Goal: Task Accomplishment & Management: Complete application form

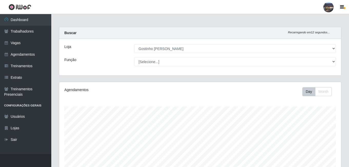
select select "303"
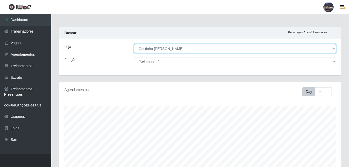
click at [157, 52] on select "[Selecione...] Gostinho da Roça" at bounding box center [235, 48] width 202 height 9
click at [134, 44] on select "[Selecione...] Gostinho da Roça" at bounding box center [235, 48] width 202 height 9
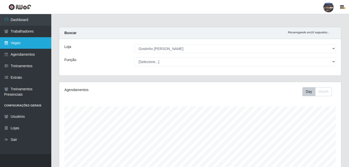
click at [25, 45] on link "Vagas" at bounding box center [25, 43] width 51 height 12
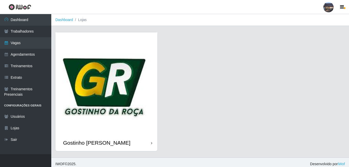
click at [128, 73] on img at bounding box center [106, 83] width 102 height 102
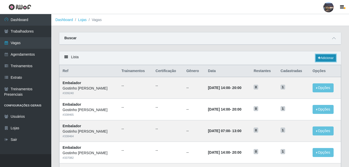
click at [318, 56] on link "Adicionar" at bounding box center [326, 57] width 20 height 7
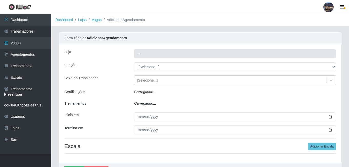
type input "Gostinho [PERSON_NAME]"
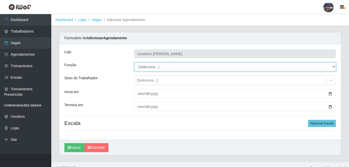
click at [164, 64] on select "[Selecione...] ASG ASG + ASG ++ Embalador Embalador + Embalador ++ Operador de …" at bounding box center [235, 66] width 202 height 9
select select "1"
click at [134, 62] on select "[Selecione...] ASG ASG + ASG ++ Embalador Embalador + Embalador ++ Operador de …" at bounding box center [235, 66] width 202 height 9
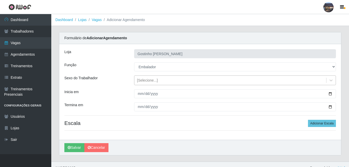
click at [158, 82] on div "[Selecione...]" at bounding box center [230, 80] width 192 height 8
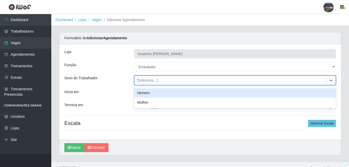
click at [117, 74] on div "Loja Gostinho da Roça Função [Selecione...] ASG ASG + ASG ++ Embalador Embalado…" at bounding box center [200, 92] width 282 height 96
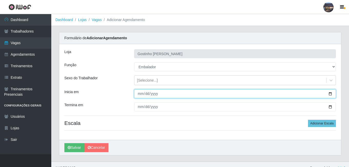
click at [140, 95] on input "Inicia em" at bounding box center [235, 93] width 202 height 9
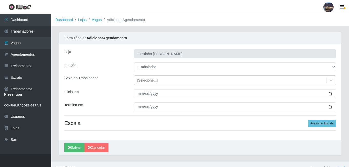
drag, startPoint x: 154, startPoint y: 140, endPoint x: 170, endPoint y: 131, distance: 18.6
click at [154, 140] on div "Salvar Cancelar" at bounding box center [200, 147] width 282 height 15
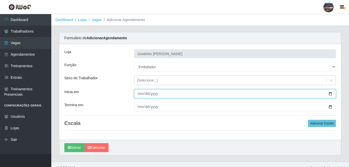
click at [329, 95] on input "Inicia em" at bounding box center [235, 93] width 202 height 9
type input "[DATE]"
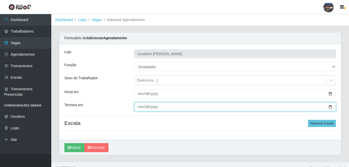
click at [183, 108] on input "Termina em" at bounding box center [235, 106] width 202 height 9
click at [330, 104] on input "Termina em" at bounding box center [235, 106] width 202 height 9
click at [330, 107] on input "Termina em" at bounding box center [235, 106] width 202 height 9
type input "[DATE]"
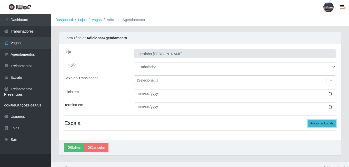
click at [331, 124] on button "Adicionar Escala" at bounding box center [322, 123] width 28 height 7
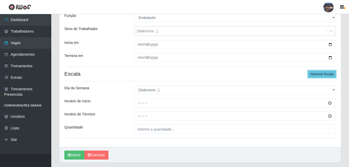
scroll to position [60, 0]
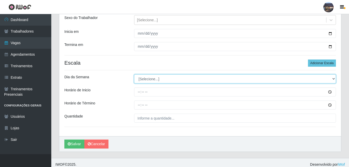
click at [180, 80] on select "[Selecione...] Segunda Terça Quarta Quinta Sexta Sábado Domingo" at bounding box center [235, 78] width 202 height 9
select select "6"
click at [134, 74] on select "[Selecione...] Segunda Terça Quarta Quinta Sexta Sábado Domingo" at bounding box center [235, 78] width 202 height 9
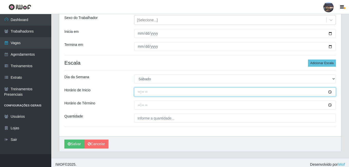
click at [139, 92] on input "Horário de Inicio" at bounding box center [235, 91] width 202 height 9
type input "07:00"
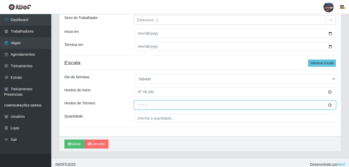
click at [139, 105] on input "Horário de Término" at bounding box center [235, 104] width 202 height 9
type input "13:00"
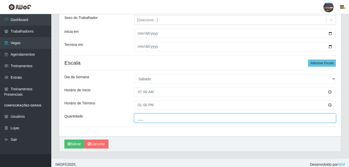
click at [152, 120] on input "___" at bounding box center [235, 118] width 202 height 9
type input "1__"
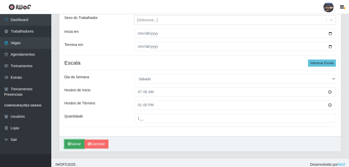
click at [82, 144] on button "Salvar" at bounding box center [74, 143] width 20 height 9
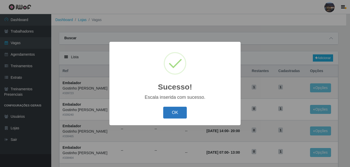
drag, startPoint x: 167, startPoint y: 114, endPoint x: 180, endPoint y: 112, distance: 12.4
click at [173, 114] on button "OK" at bounding box center [175, 113] width 24 height 12
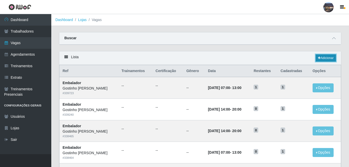
click at [320, 59] on link "Adicionar" at bounding box center [326, 57] width 20 height 7
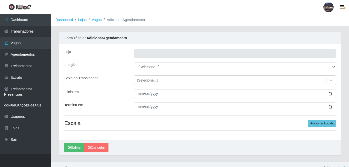
type input "Gostinho [PERSON_NAME]"
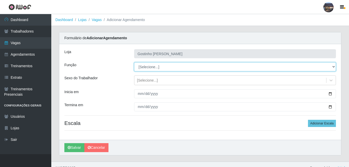
click at [169, 68] on select "[Selecione...] ASG ASG + ASG ++ Embalador Embalador + Embalador ++ Operador de …" at bounding box center [235, 66] width 202 height 9
select select "1"
click at [134, 62] on select "[Selecione...] ASG ASG + ASG ++ Embalador Embalador + Embalador ++ Operador de …" at bounding box center [235, 66] width 202 height 9
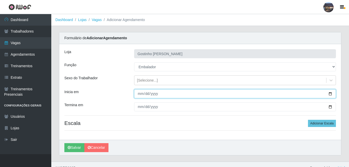
click at [330, 95] on input "Inicia em" at bounding box center [235, 93] width 202 height 9
type input "[DATE]"
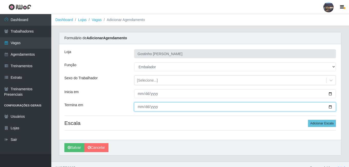
click at [330, 106] on input "Termina em" at bounding box center [235, 106] width 202 height 9
type input "[DATE]"
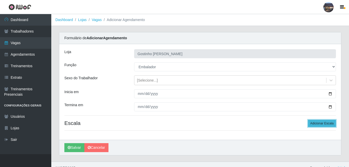
click at [321, 124] on button "Adicionar Escala" at bounding box center [322, 123] width 28 height 7
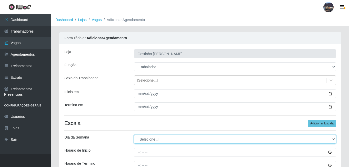
click at [154, 140] on select "[Selecione...] Segunda Terça Quarta Quinta Sexta Sábado Domingo" at bounding box center [235, 139] width 202 height 9
select select "6"
click at [134, 135] on select "[Selecione...] Segunda Terça Quarta Quinta Sexta Sábado Domingo" at bounding box center [235, 139] width 202 height 9
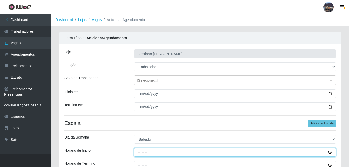
click at [140, 151] on input "Horário de Inicio" at bounding box center [235, 152] width 202 height 9
type input "14:00"
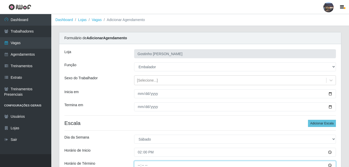
click at [138, 163] on input "Horário de Término" at bounding box center [235, 165] width 202 height 9
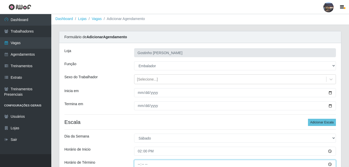
type input "20:00"
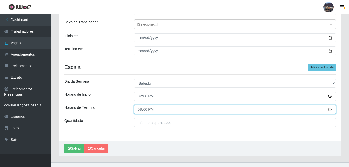
scroll to position [64, 0]
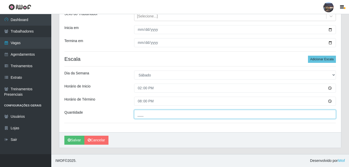
click at [228, 116] on input "___" at bounding box center [235, 114] width 202 height 9
type input "1__"
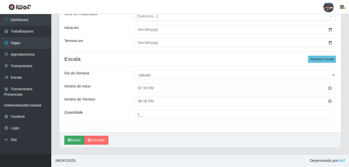
click at [64, 137] on div "Salvar Cancelar" at bounding box center [200, 139] width 282 height 15
click at [78, 142] on button "Salvar" at bounding box center [74, 140] width 20 height 9
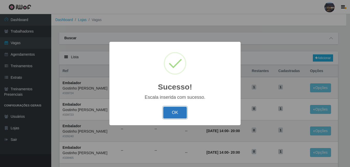
click at [176, 116] on button "OK" at bounding box center [175, 113] width 24 height 12
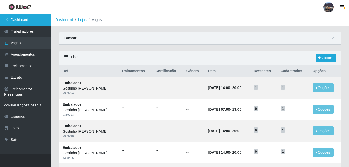
click at [26, 18] on link "Dashboard" at bounding box center [25, 20] width 51 height 12
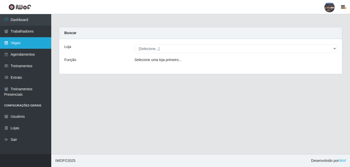
click at [20, 45] on link "Vagas" at bounding box center [25, 43] width 51 height 12
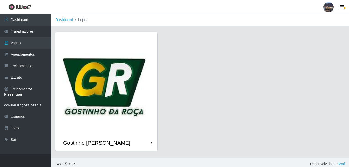
click at [94, 78] on img at bounding box center [106, 83] width 102 height 102
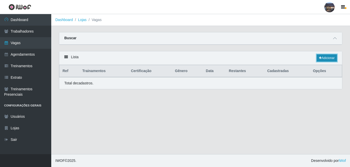
click at [329, 55] on link "Adicionar" at bounding box center [327, 57] width 20 height 7
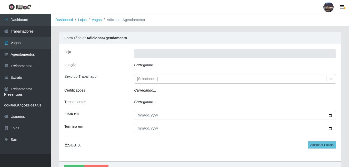
type input "Gostinho [PERSON_NAME]"
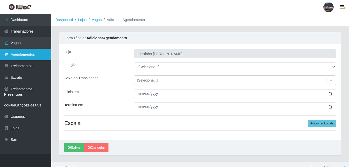
click at [21, 57] on link "Agendamentos" at bounding box center [25, 55] width 51 height 12
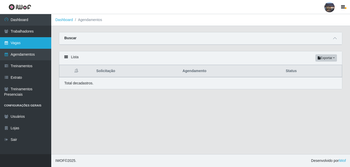
click at [21, 45] on link "Vagas" at bounding box center [25, 43] width 51 height 12
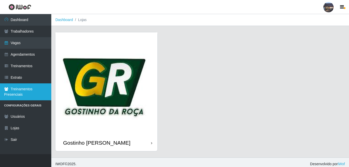
click at [50, 90] on link "Treinamentos Presenciais" at bounding box center [25, 91] width 51 height 17
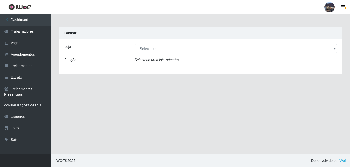
click at [181, 53] on div "Loja [Selecione...] Gostinho [PERSON_NAME] Função Selecione [PERSON_NAME] prime…" at bounding box center [200, 56] width 283 height 35
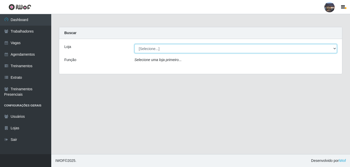
click at [180, 50] on select "[Selecione...] Gostinho da Roça" at bounding box center [236, 48] width 203 height 9
select select "303"
click at [135, 44] on select "[Selecione...] Gostinho da Roça" at bounding box center [236, 48] width 203 height 9
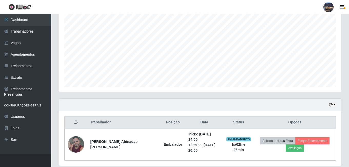
scroll to position [109, 0]
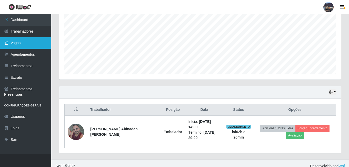
click at [29, 44] on link "Vagas" at bounding box center [25, 43] width 51 height 12
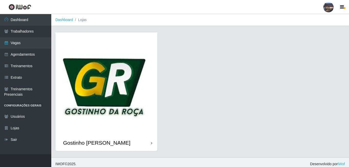
click at [76, 62] on img at bounding box center [106, 83] width 102 height 102
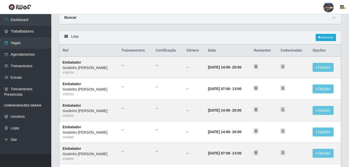
scroll to position [27, 0]
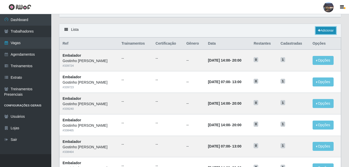
click at [331, 33] on link "Adicionar" at bounding box center [326, 30] width 20 height 7
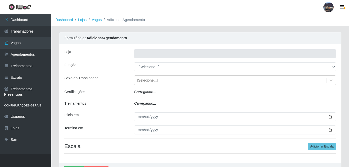
type input "Gostinho [PERSON_NAME]"
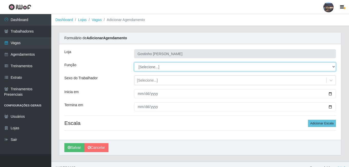
click at [175, 67] on select "[Selecione...] ASG ASG + ASG ++ Embalador Embalador + Embalador ++ Operador de …" at bounding box center [235, 66] width 202 height 9
select select "1"
click at [134, 62] on select "[Selecione...] ASG ASG + ASG ++ Embalador Embalador + Embalador ++ Operador de …" at bounding box center [235, 66] width 202 height 9
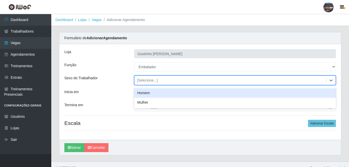
click at [221, 82] on div "[Selecione...]" at bounding box center [230, 80] width 192 height 8
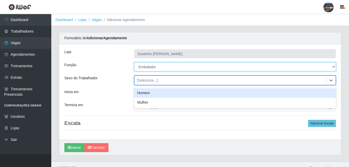
click at [197, 67] on select "[Selecione...] ASG ASG + ASG ++ Embalador Embalador + Embalador ++ Operador de …" at bounding box center [235, 66] width 202 height 9
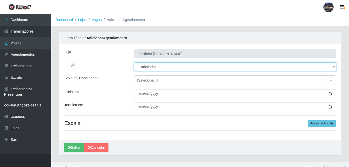
click at [134, 62] on select "[Selecione...] ASG ASG + ASG ++ Embalador Embalador + Embalador ++ Operador de …" at bounding box center [235, 66] width 202 height 9
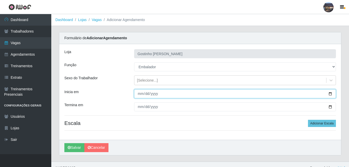
click at [172, 94] on input "Inicia em" at bounding box center [235, 93] width 202 height 9
click at [330, 94] on input "Inicia em" at bounding box center [235, 93] width 202 height 9
type input "[DATE]"
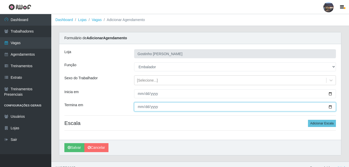
click at [330, 105] on input "Termina em" at bounding box center [235, 106] width 202 height 9
type input "[DATE]"
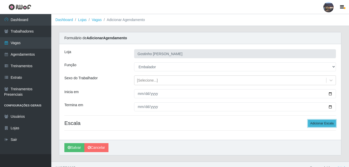
click at [330, 121] on button "Adicionar Escala" at bounding box center [322, 123] width 28 height 7
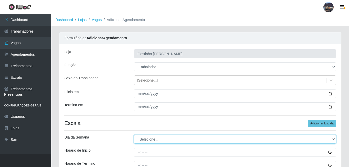
drag, startPoint x: 329, startPoint y: 136, endPoint x: 322, endPoint y: 136, distance: 7.4
click at [325, 136] on select "[Selecione...] Segunda Terça Quarta Quinta Sexta Sábado Domingo" at bounding box center [235, 139] width 202 height 9
select select "0"
click at [134, 135] on select "[Selecione...] Segunda Terça Quarta Quinta Sexta Sábado Domingo" at bounding box center [235, 139] width 202 height 9
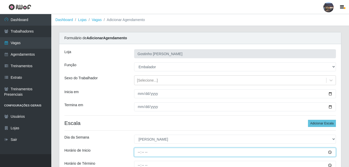
click at [139, 152] on input "Horário de Inicio" at bounding box center [235, 152] width 202 height 9
type input "07:00"
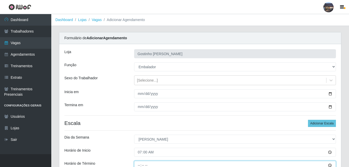
click at [142, 164] on input "Horário de Término" at bounding box center [235, 165] width 202 height 9
click at [139, 165] on input "Horário de Término" at bounding box center [235, 165] width 202 height 9
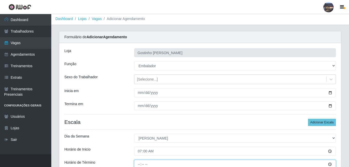
type input "13:00"
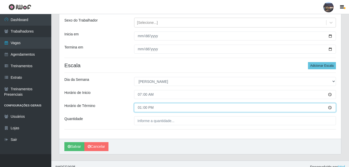
scroll to position [61, 0]
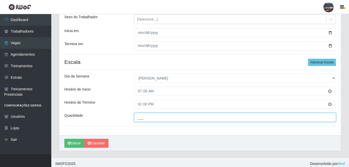
click at [211, 119] on input "___" at bounding box center [235, 117] width 202 height 9
type input "1__"
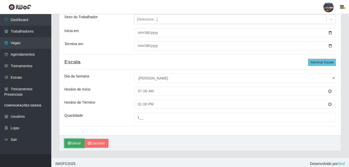
click at [71, 141] on button "Salvar" at bounding box center [74, 143] width 20 height 9
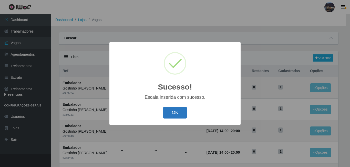
click at [172, 114] on button "OK" at bounding box center [175, 113] width 24 height 12
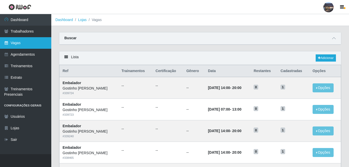
click at [14, 42] on link "Vagas" at bounding box center [25, 43] width 51 height 12
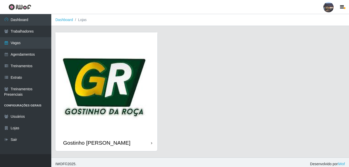
click at [101, 84] on img at bounding box center [106, 83] width 102 height 102
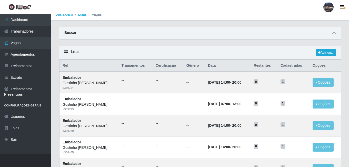
scroll to position [5, 0]
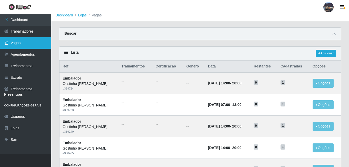
click at [39, 46] on link "Vagas" at bounding box center [25, 43] width 51 height 12
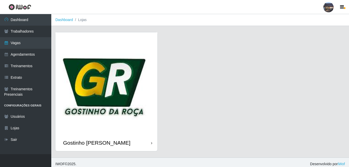
click at [143, 91] on img at bounding box center [106, 83] width 102 height 102
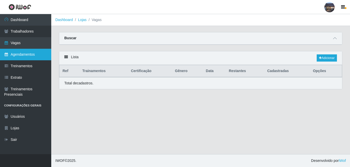
click at [36, 57] on link "Agendamentos" at bounding box center [25, 55] width 51 height 12
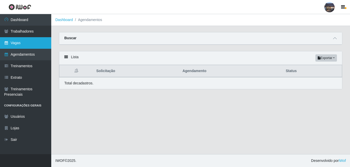
click at [30, 42] on link "Vagas" at bounding box center [25, 43] width 51 height 12
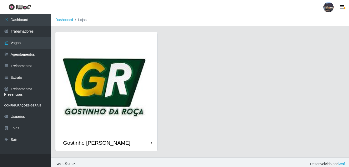
click at [120, 70] on img at bounding box center [106, 83] width 102 height 102
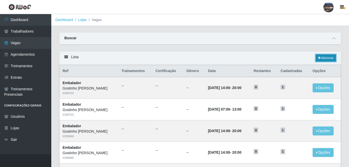
click at [327, 59] on link "Adicionar" at bounding box center [326, 57] width 20 height 7
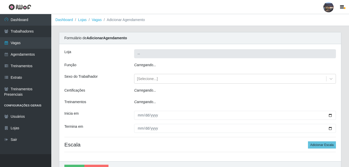
type input "Gostinho [PERSON_NAME]"
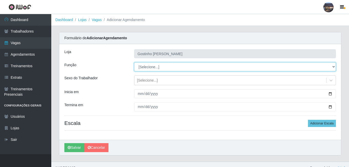
click at [171, 67] on select "[Selecione...] ASG ASG + ASG ++ Embalador Embalador + Embalador ++ Operador de …" at bounding box center [235, 66] width 202 height 9
select select "1"
click at [134, 62] on select "[Selecione...] ASG ASG + ASG ++ Embalador Embalador + Embalador ++ Operador de …" at bounding box center [235, 66] width 202 height 9
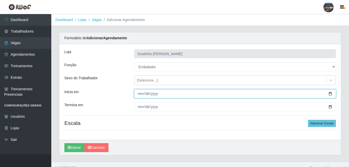
click at [330, 93] on input "Inicia em" at bounding box center [235, 93] width 202 height 9
type input "[DATE]"
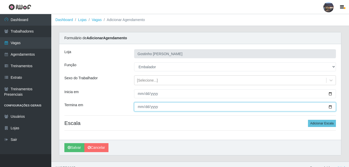
click at [329, 107] on input "Termina em" at bounding box center [235, 106] width 202 height 9
type input "[DATE]"
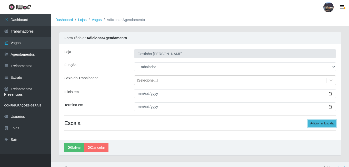
click at [328, 122] on button "Adicionar Escala" at bounding box center [322, 123] width 28 height 7
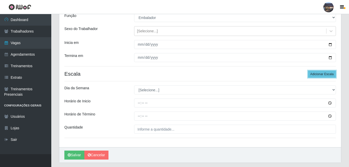
scroll to position [64, 0]
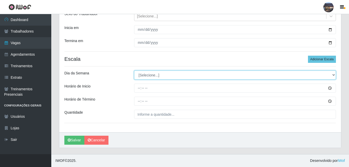
click at [173, 75] on select "[Selecione...] Segunda Terça Quarta Quinta Sexta Sábado Domingo" at bounding box center [235, 74] width 202 height 9
select select "0"
click at [134, 70] on select "[Selecione...] Segunda Terça Quarta Quinta Sexta Sábado Domingo" at bounding box center [235, 74] width 202 height 9
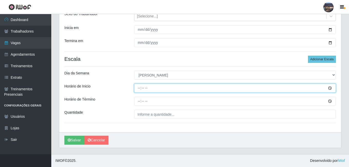
click at [138, 87] on input "Horário de Inicio" at bounding box center [235, 88] width 202 height 9
type input "07:00"
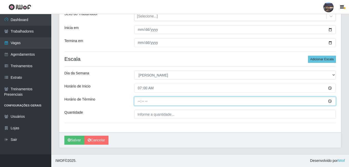
click at [138, 100] on input "Horário de Término" at bounding box center [235, 101] width 202 height 9
type input "13:00"
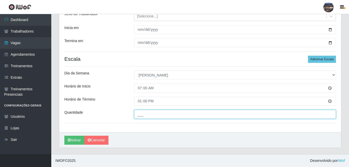
click at [146, 116] on input "___" at bounding box center [235, 114] width 202 height 9
type input "1__"
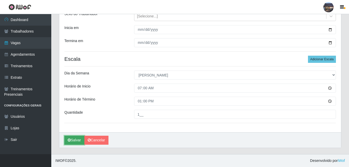
click at [75, 141] on button "Salvar" at bounding box center [74, 140] width 20 height 9
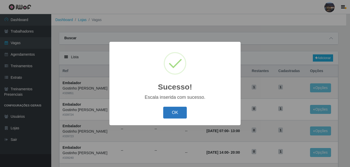
click at [174, 116] on button "OK" at bounding box center [175, 113] width 24 height 12
